Goal: Task Accomplishment & Management: Use online tool/utility

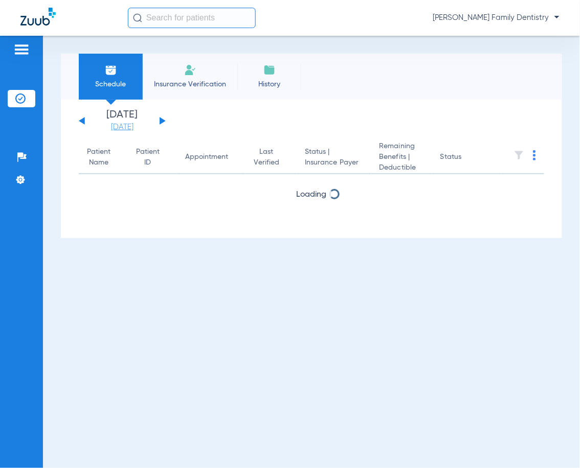
click at [123, 128] on link "[DATE]" at bounding box center [122, 127] width 61 height 10
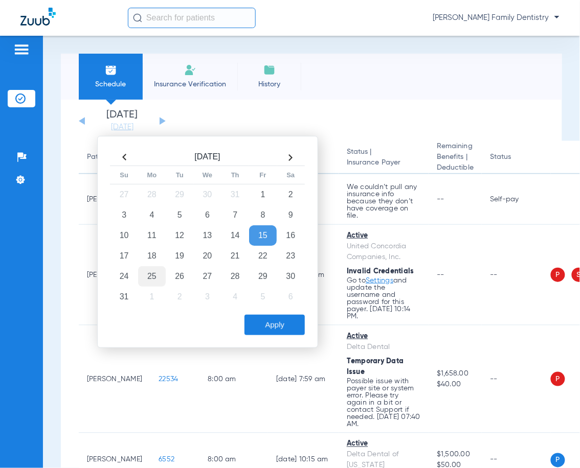
click at [154, 273] on td "25" at bounding box center [152, 276] width 28 height 20
click at [258, 319] on button "Apply" at bounding box center [274, 325] width 60 height 20
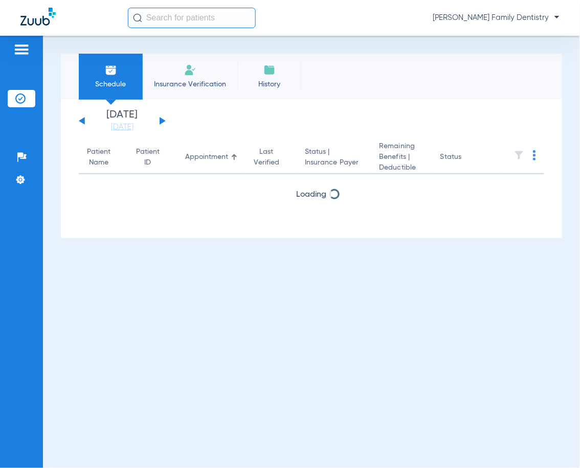
click at [534, 156] on img at bounding box center [534, 155] width 3 height 10
click at [495, 199] on span "Verify All" at bounding box center [496, 196] width 61 height 7
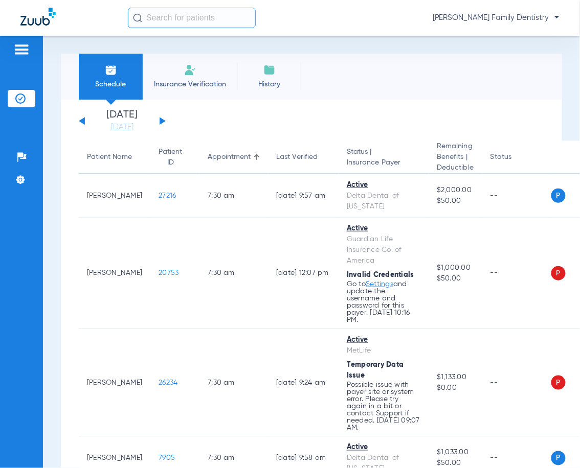
click at [160, 121] on button at bounding box center [163, 121] width 6 height 8
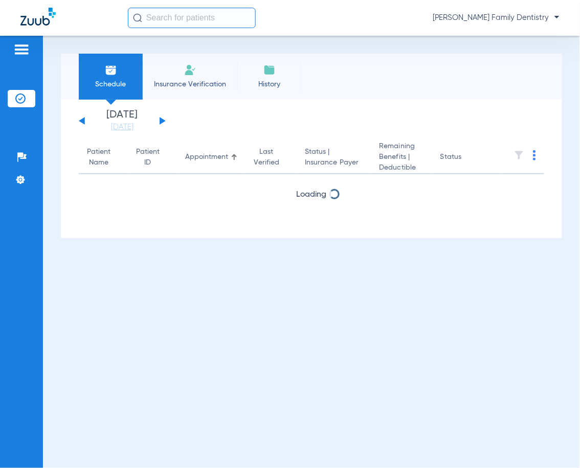
click at [534, 156] on img at bounding box center [534, 155] width 3 height 10
click at [492, 193] on span "Verify All" at bounding box center [496, 196] width 61 height 7
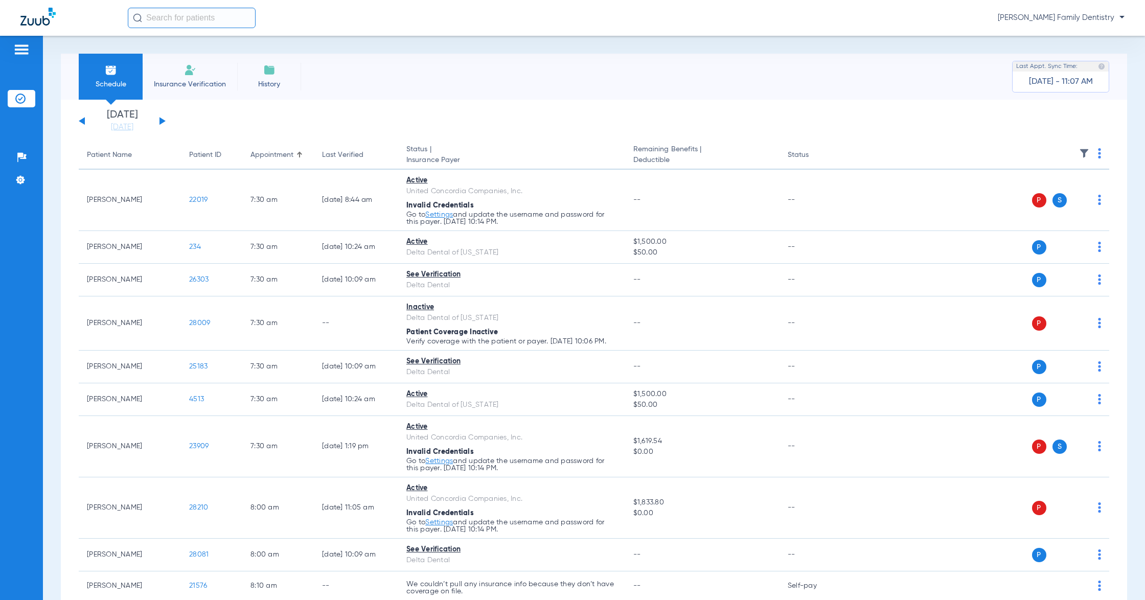
click at [579, 155] on th at bounding box center [979, 155] width 261 height 29
click at [579, 154] on th at bounding box center [979, 155] width 261 height 29
click at [579, 154] on img at bounding box center [1099, 153] width 3 height 10
click at [579, 197] on span "Verify All" at bounding box center [1051, 194] width 64 height 7
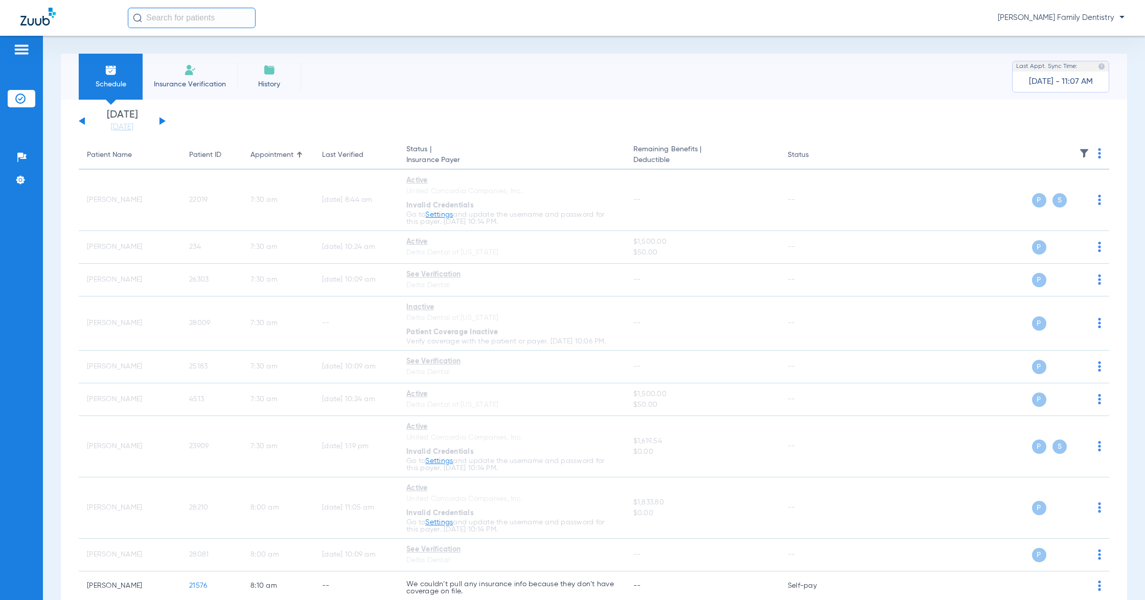
click at [80, 121] on button at bounding box center [82, 121] width 6 height 8
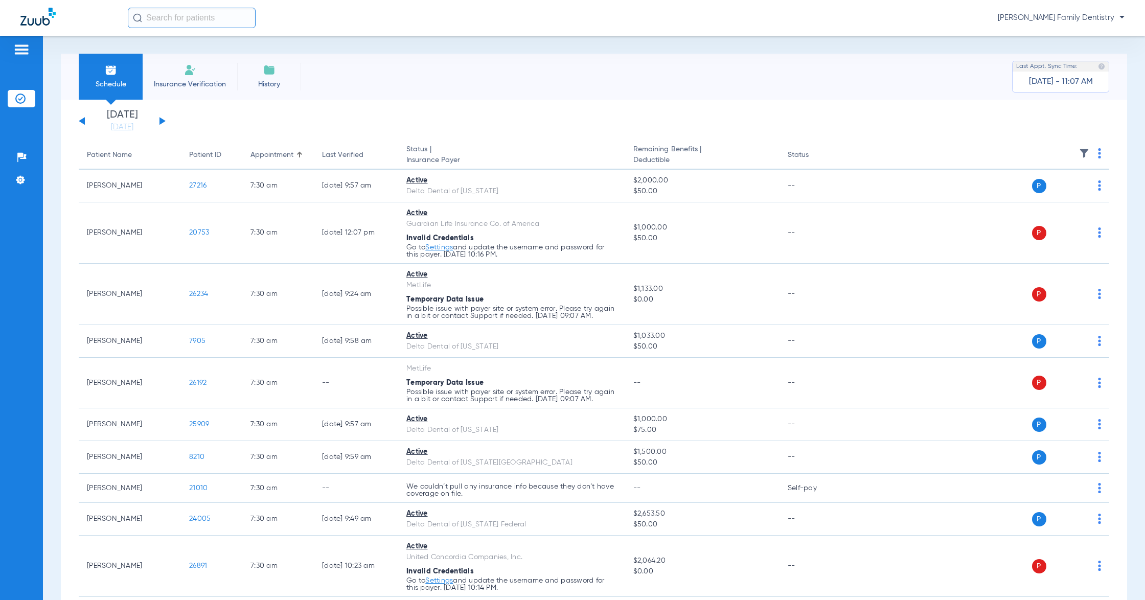
click at [579, 155] on img at bounding box center [1099, 153] width 3 height 10
click at [579, 193] on span "Verify All" at bounding box center [1051, 194] width 64 height 7
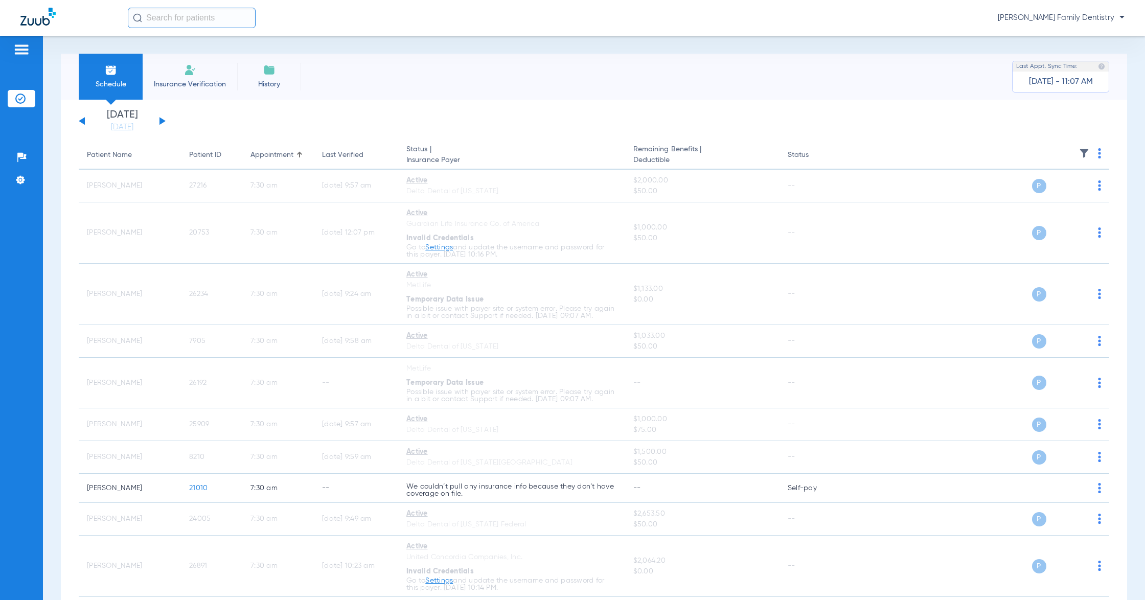
click at [158, 122] on div "[DATE] [DATE] [DATE] [DATE] [DATE] [DATE] [DATE] [DATE] [DATE] [DATE] [DATE] [D…" at bounding box center [122, 121] width 87 height 22
click at [161, 122] on button at bounding box center [163, 121] width 6 height 8
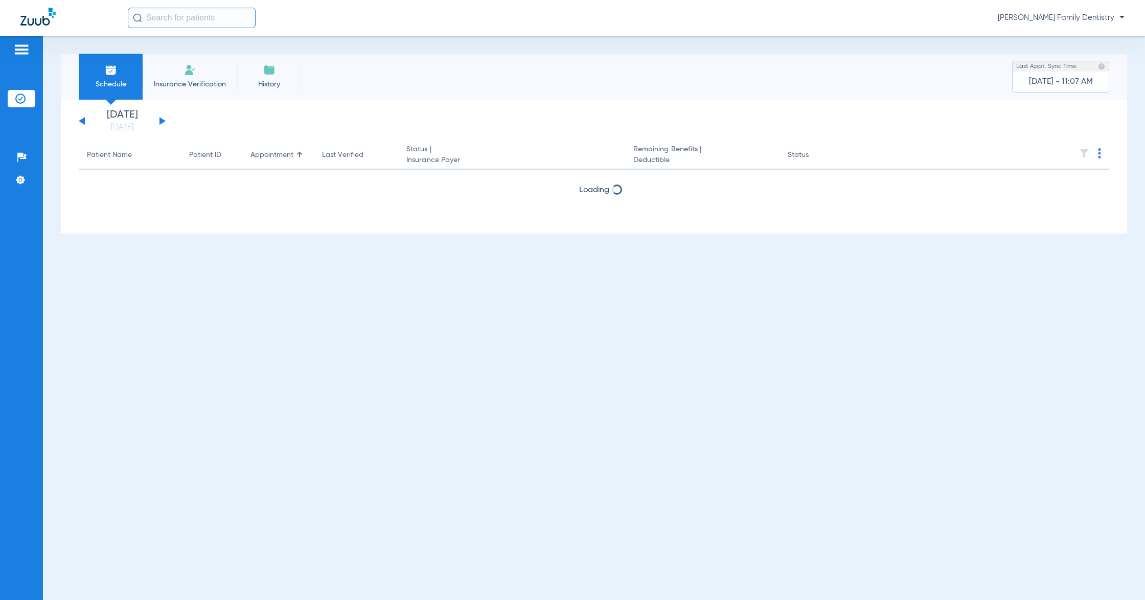
click at [161, 122] on button at bounding box center [163, 121] width 6 height 8
click at [579, 155] on img at bounding box center [1099, 153] width 3 height 10
click at [579, 120] on div at bounding box center [572, 300] width 1145 height 600
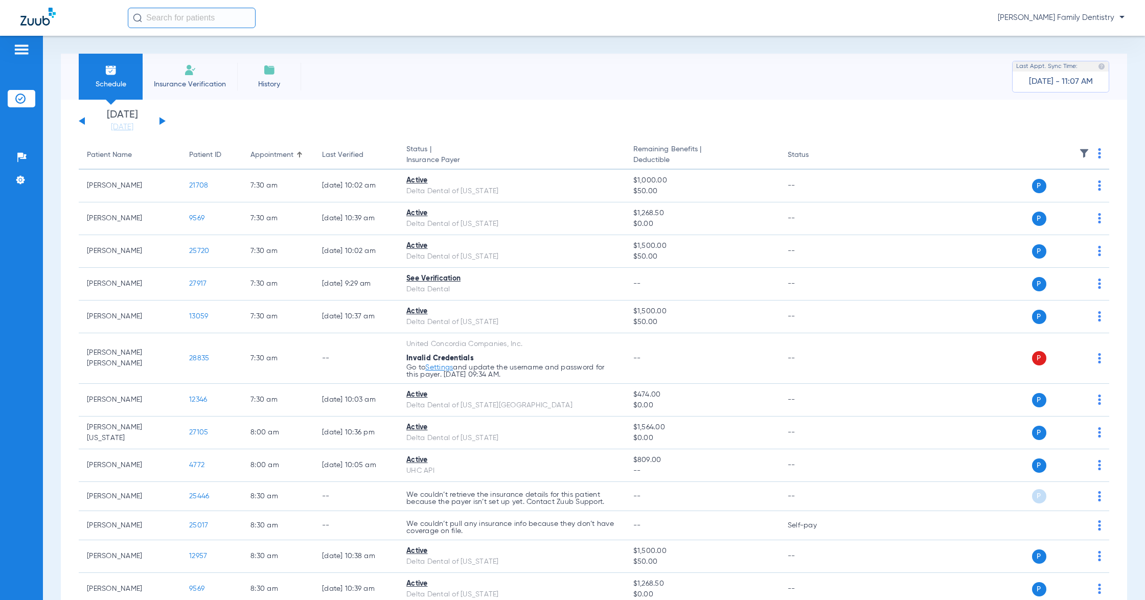
click at [579, 152] on th at bounding box center [979, 155] width 261 height 29
click at [579, 158] on img at bounding box center [1099, 153] width 3 height 10
click at [579, 195] on span "Verify All" at bounding box center [1051, 194] width 64 height 7
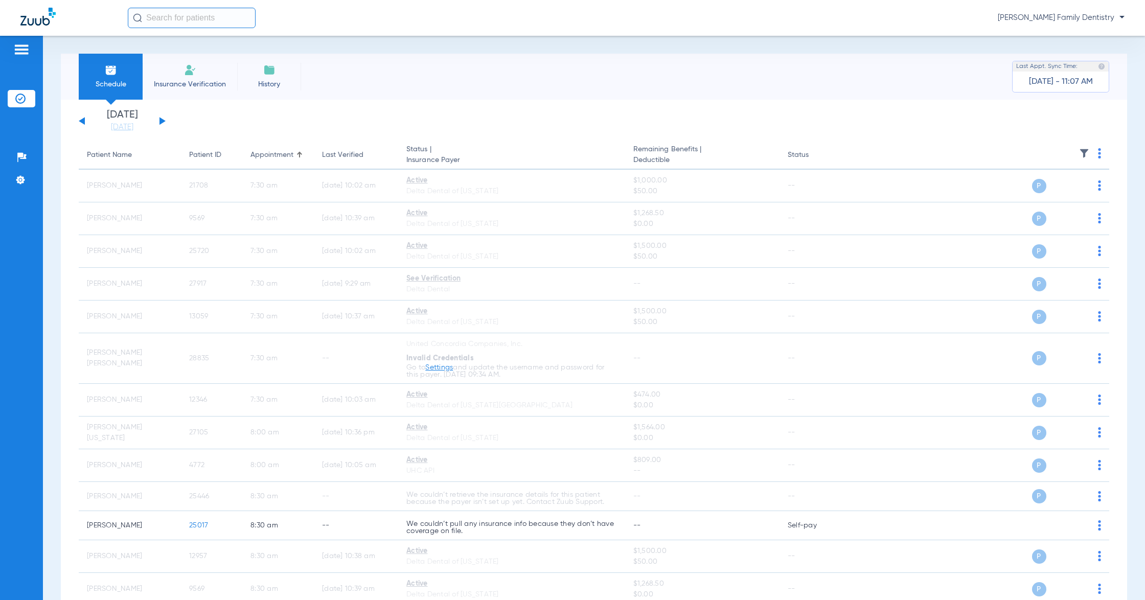
click at [161, 122] on button at bounding box center [163, 121] width 6 height 8
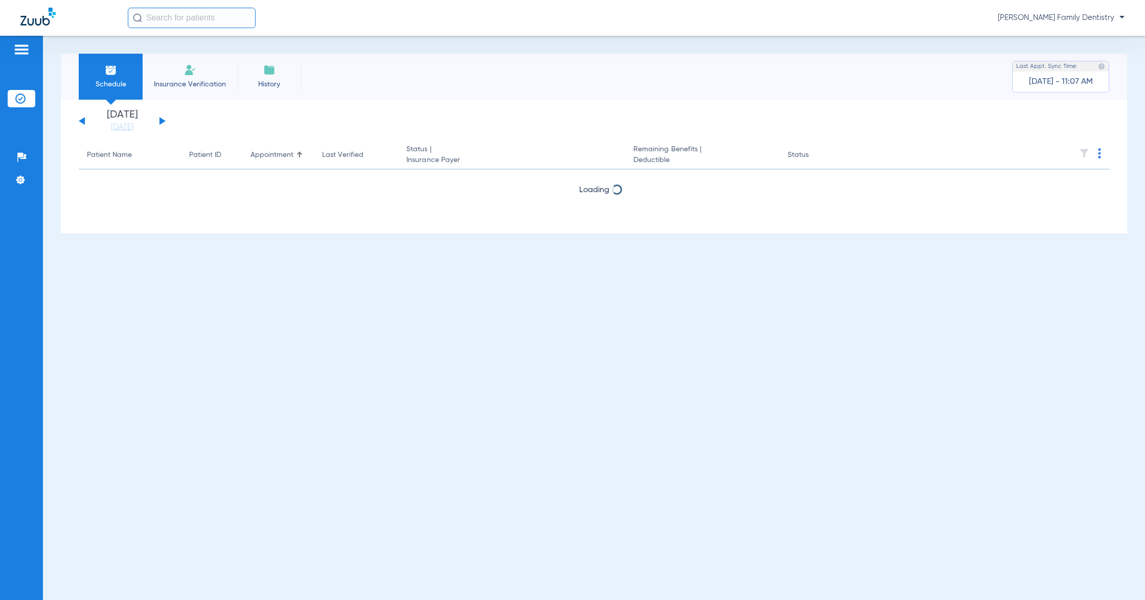
click at [579, 154] on img at bounding box center [1099, 153] width 3 height 10
click at [579, 195] on span "Verify All" at bounding box center [1061, 194] width 61 height 7
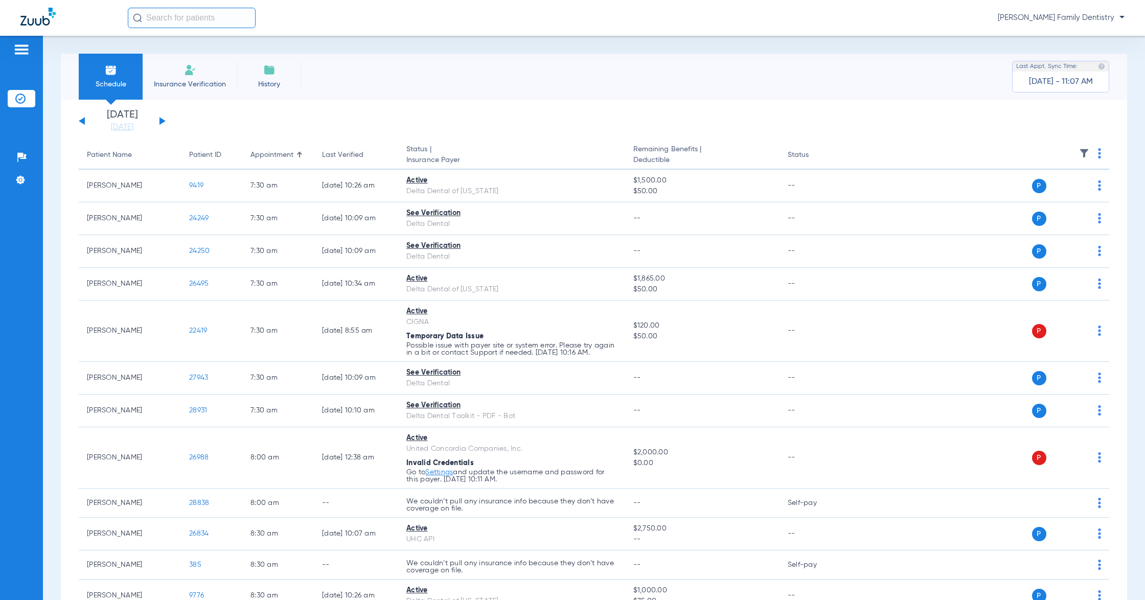
click at [579, 157] on th at bounding box center [979, 155] width 261 height 29
click at [579, 157] on img at bounding box center [1099, 153] width 3 height 10
drag, startPoint x: 1049, startPoint y: 191, endPoint x: 237, endPoint y: 129, distance: 814.3
click at [579, 191] on span "Verify All" at bounding box center [1051, 194] width 61 height 7
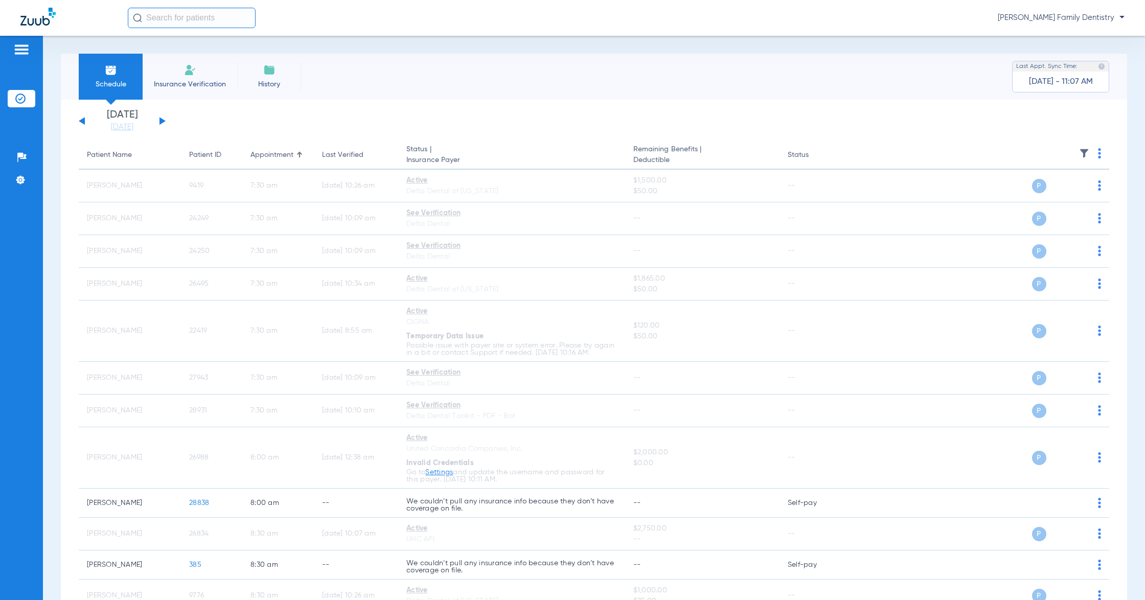
click at [160, 120] on button at bounding box center [163, 121] width 6 height 8
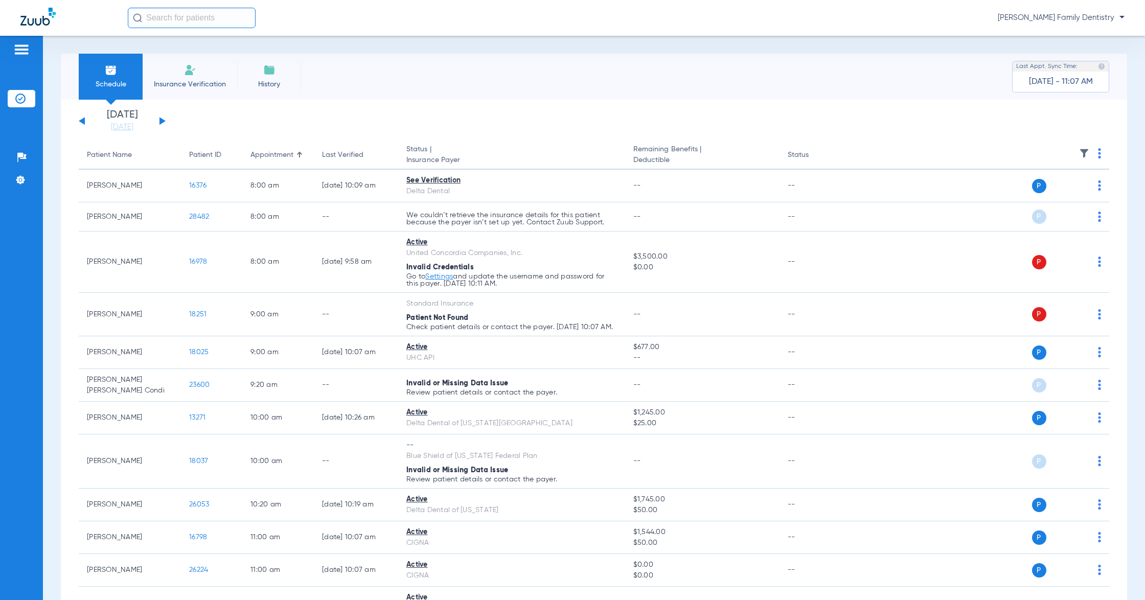
click at [579, 158] on img at bounding box center [1099, 153] width 3 height 10
click at [579, 192] on span "Verify All" at bounding box center [1051, 194] width 61 height 7
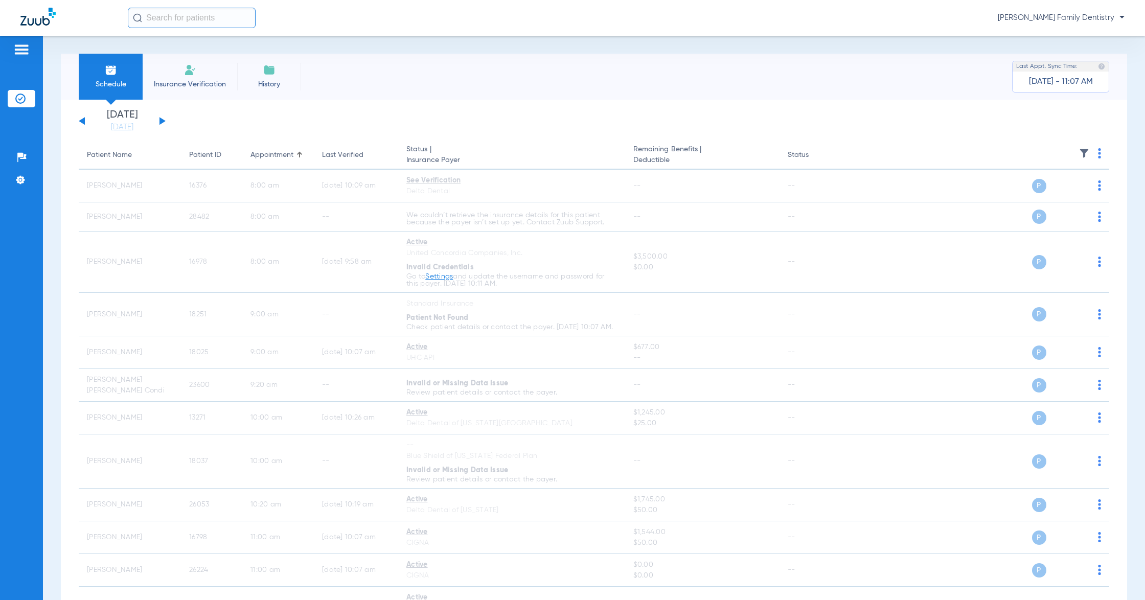
click at [160, 122] on button at bounding box center [163, 121] width 6 height 8
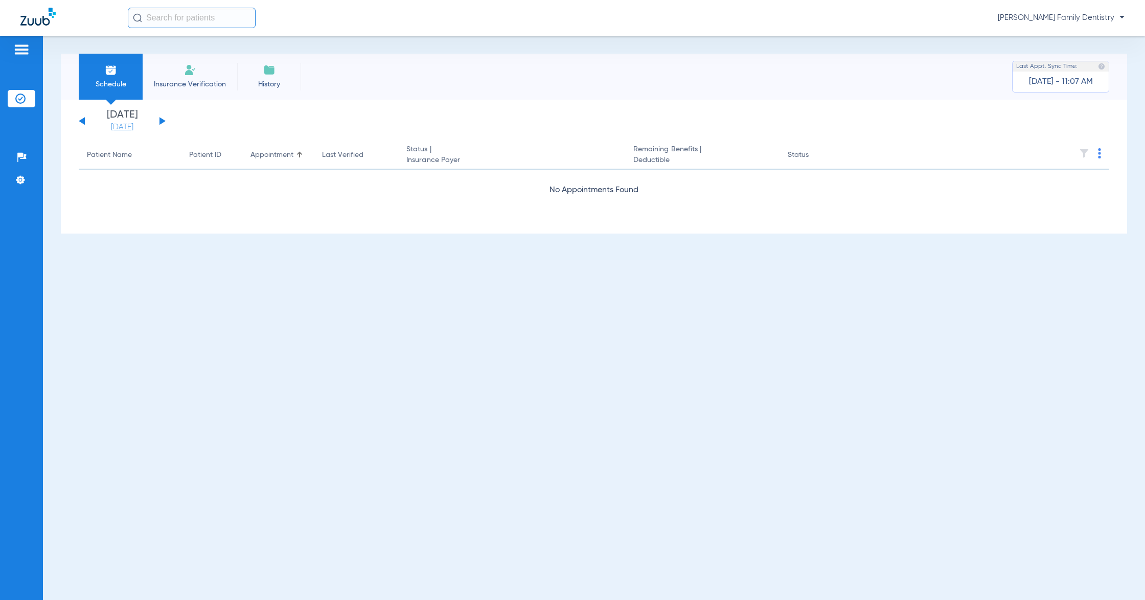
click at [133, 127] on link "[DATE]" at bounding box center [122, 127] width 61 height 10
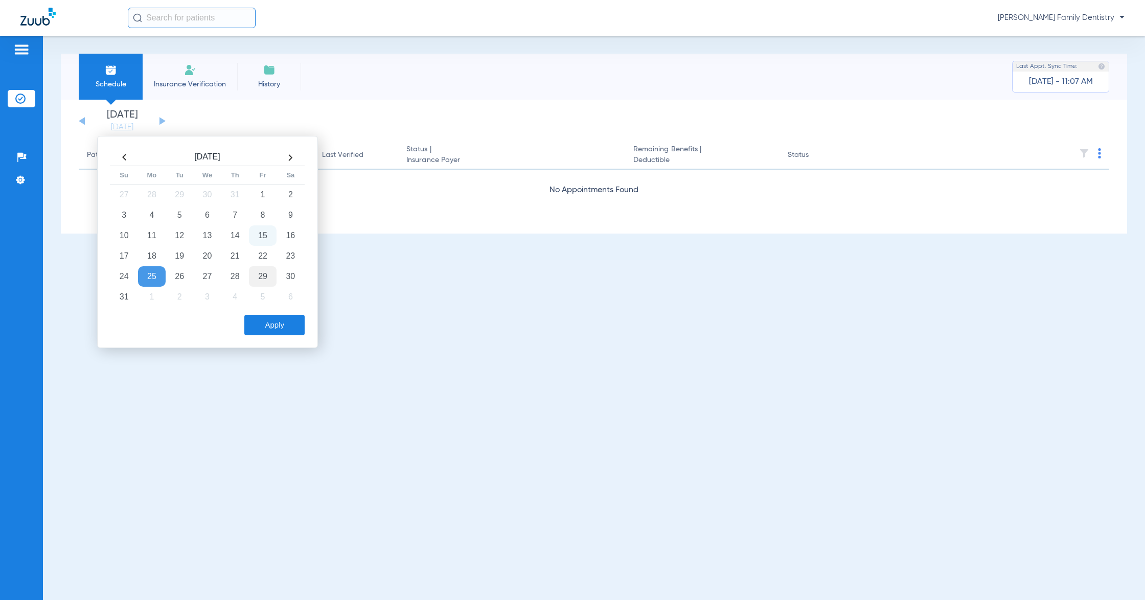
click at [259, 274] on td "29" at bounding box center [263, 276] width 28 height 20
click at [260, 323] on button "Apply" at bounding box center [274, 325] width 60 height 20
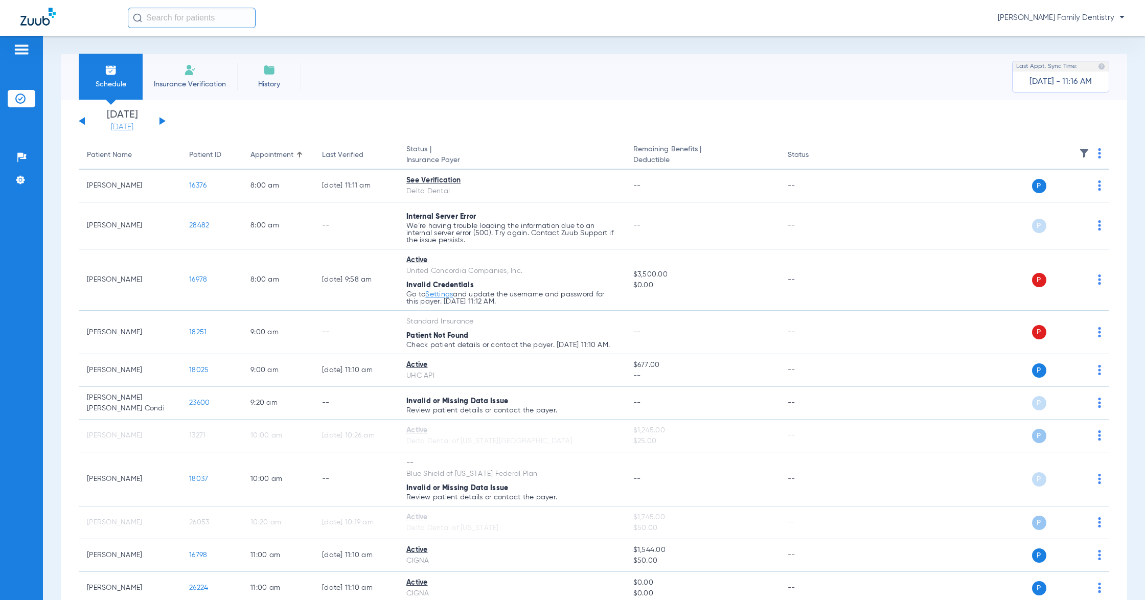
click at [117, 129] on link "[DATE]" at bounding box center [122, 127] width 61 height 10
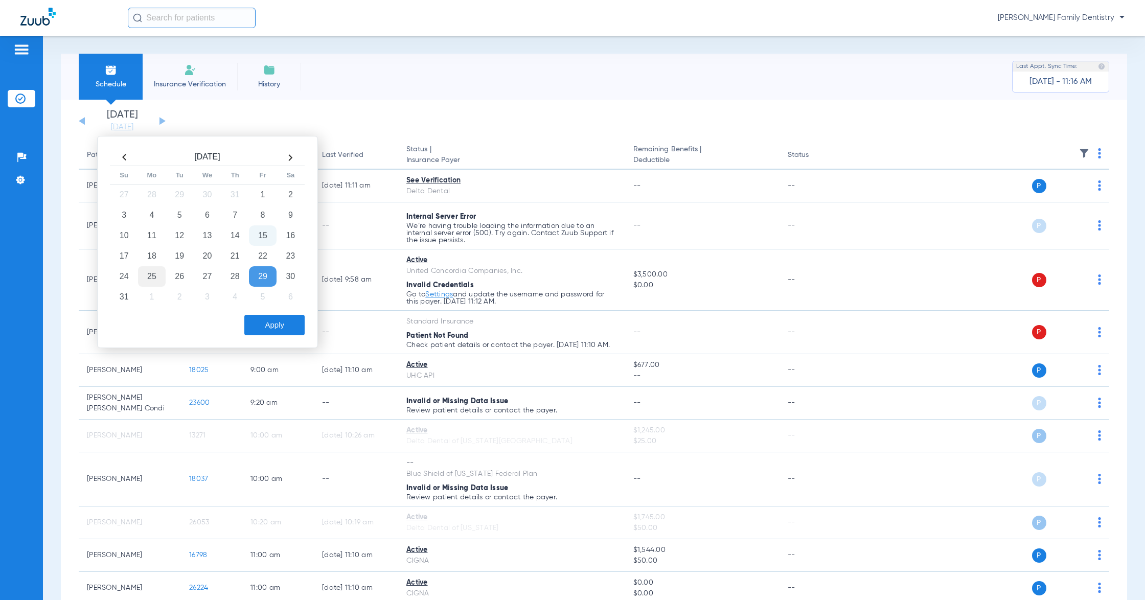
click at [149, 279] on td "25" at bounding box center [152, 276] width 28 height 20
click at [289, 333] on button "Apply" at bounding box center [274, 325] width 60 height 20
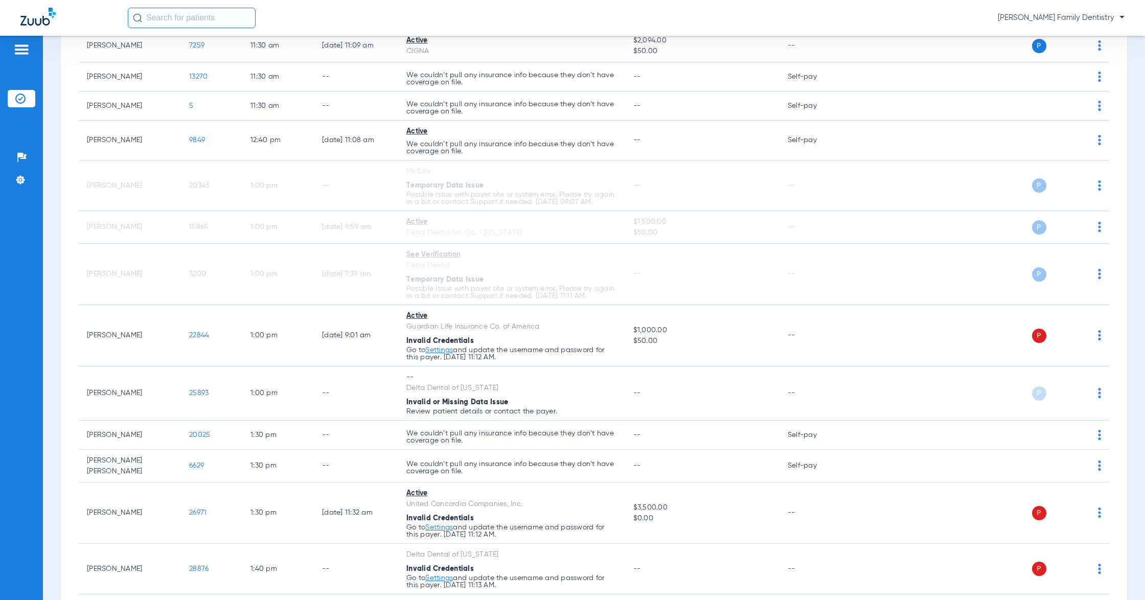
scroll to position [1977, 0]
